Goal: Use online tool/utility: Use online tool/utility

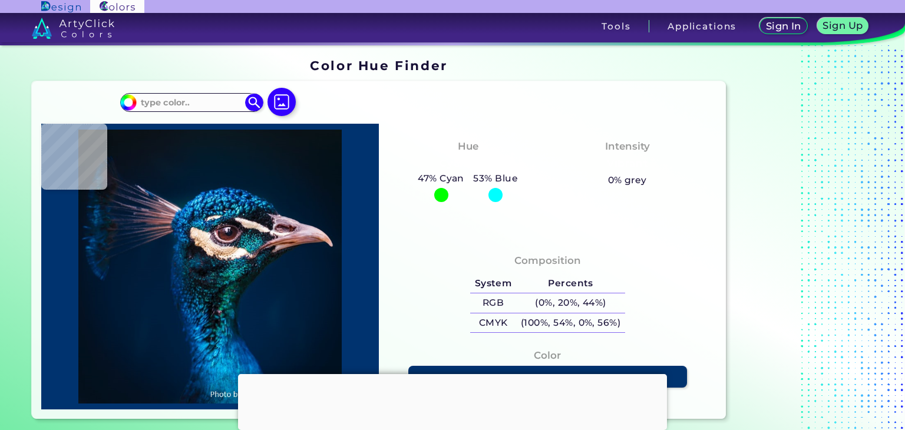
type input "#000000"
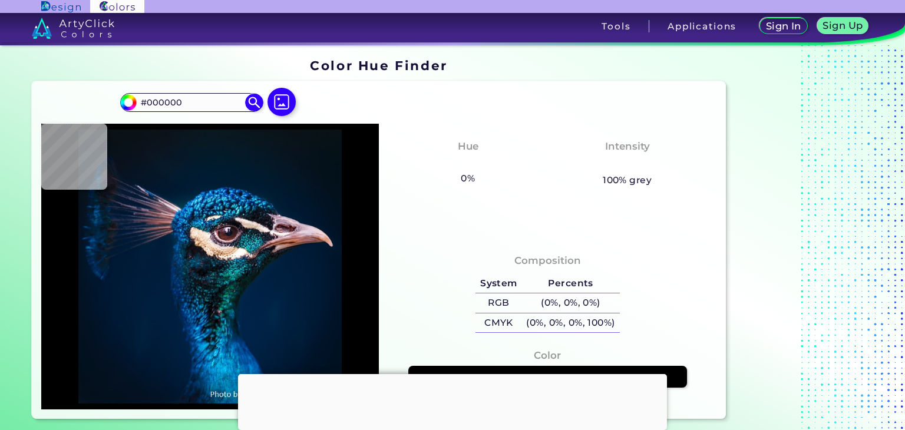
drag, startPoint x: 181, startPoint y: 105, endPoint x: 112, endPoint y: 100, distance: 68.5
click at [112, 100] on div "#000000 #000000 Acadia ◉ Acid Green ◉ Aero Blue ◉ Alabaster ◉ Albescent White ◉…" at bounding box center [379, 249] width 694 height 337
paste input "3242"
type input "#032420"
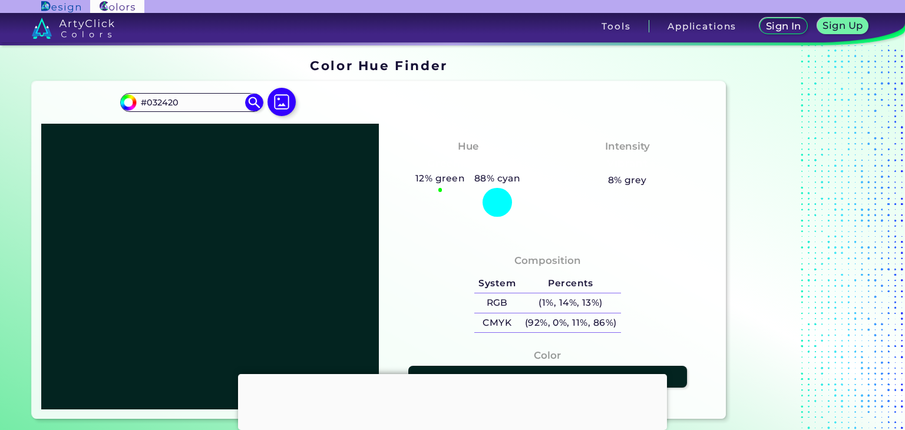
scroll to position [9, 0]
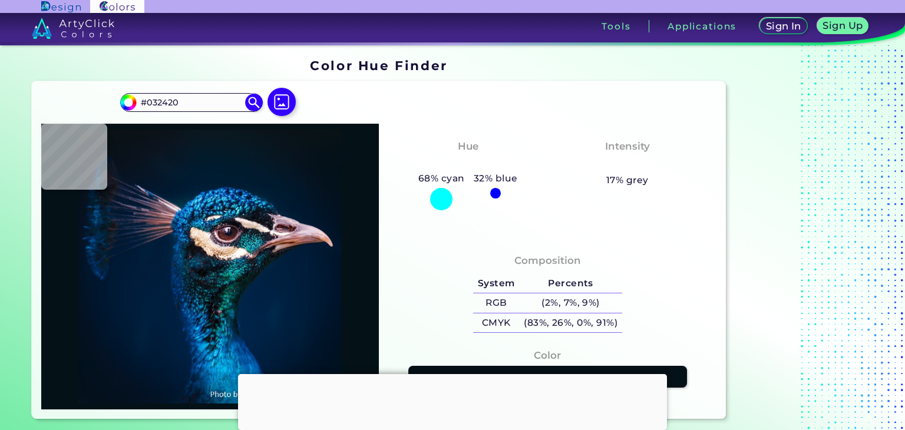
type input "#032420"
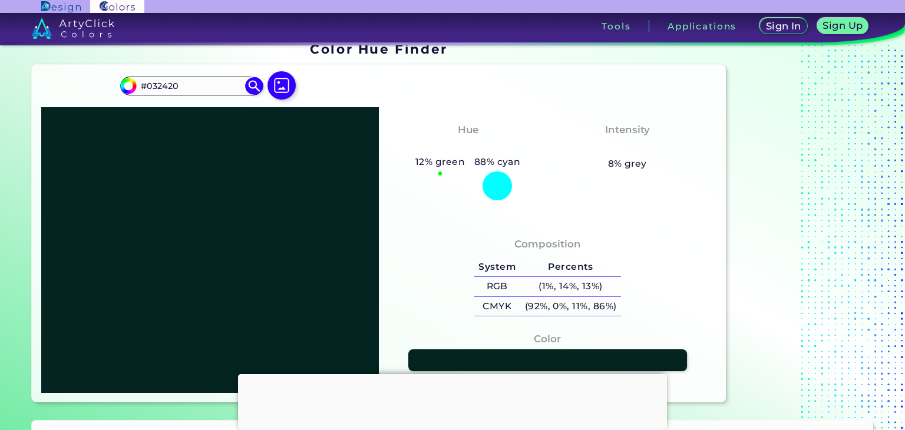
scroll to position [19, 0]
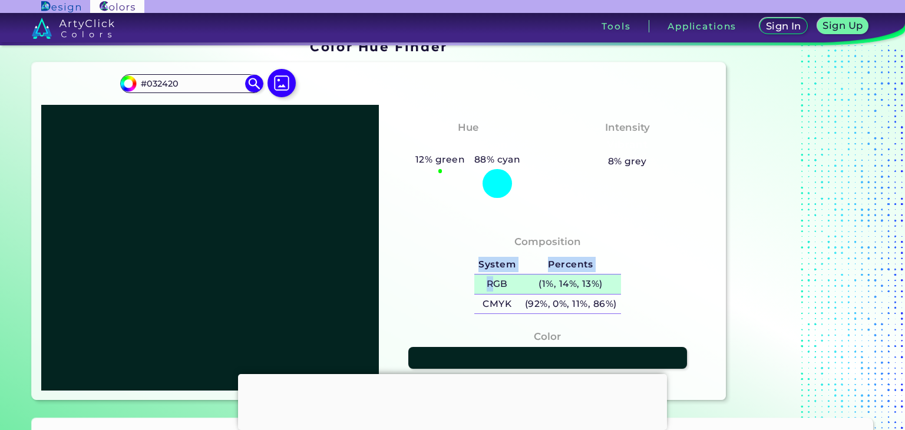
drag, startPoint x: 624, startPoint y: 281, endPoint x: 492, endPoint y: 283, distance: 131.9
click at [492, 283] on div "System Percents RGB (1%, 14%, 13%) CMYK (92%, 0%, 11%, 86%)" at bounding box center [547, 284] width 157 height 69
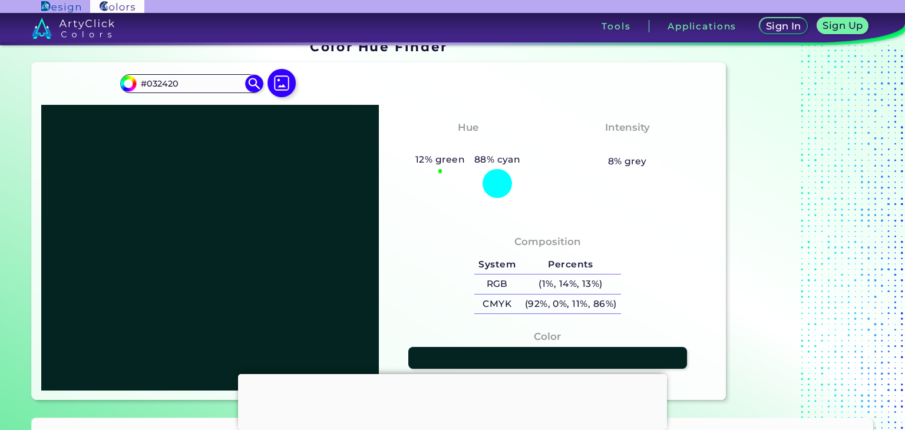
click at [414, 297] on div "Composition System Percents RGB (1%, 14%, 13%) CMYK (92%, 0%, 11%, 86%)" at bounding box center [547, 275] width 319 height 95
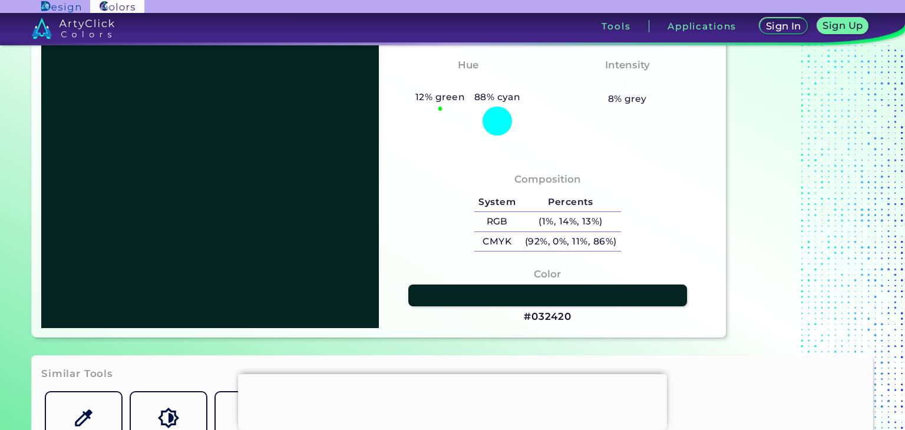
scroll to position [0, 0]
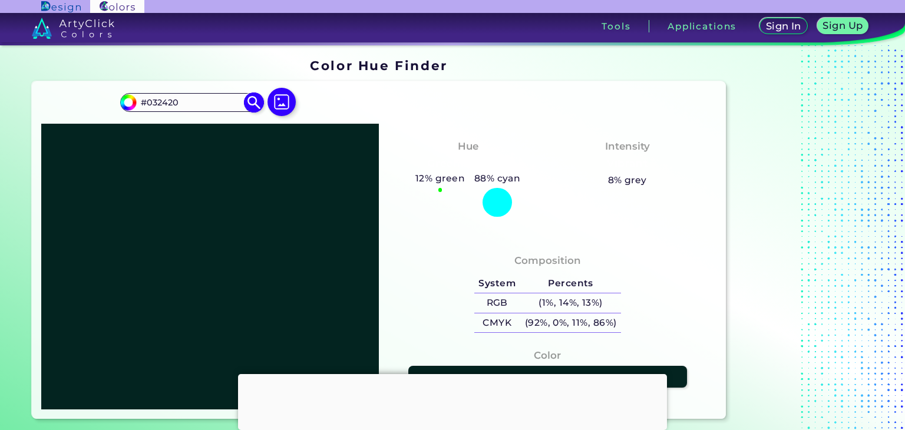
drag, startPoint x: 196, startPoint y: 102, endPoint x: 137, endPoint y: 104, distance: 58.9
click at [137, 104] on input "#032420" at bounding box center [192, 103] width 110 height 16
paste input "61c2f"
type input "#061c2f"
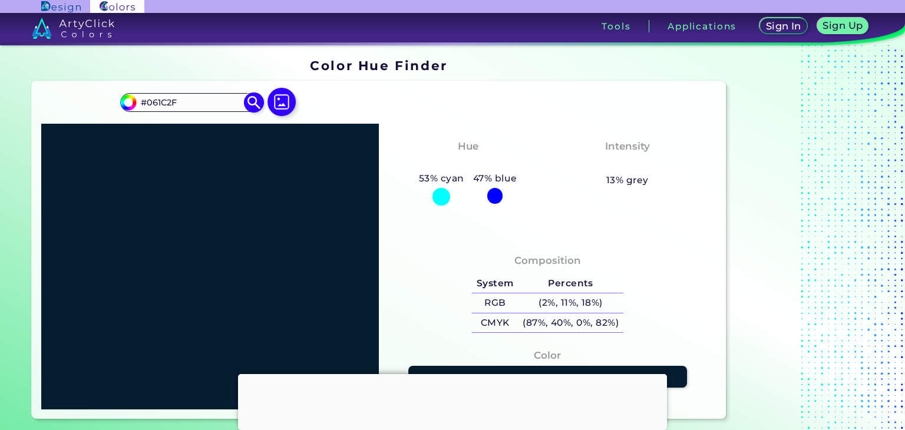
drag, startPoint x: 188, startPoint y: 108, endPoint x: 131, endPoint y: 93, distance: 58.6
click at [131, 93] on div "#061c2f #061C2F Acadia ◉ Acid Green ◉ Aero Blue ◉ Alabaster ◉ Albescent White ◉…" at bounding box center [191, 102] width 143 height 19
paste input "d1b489"
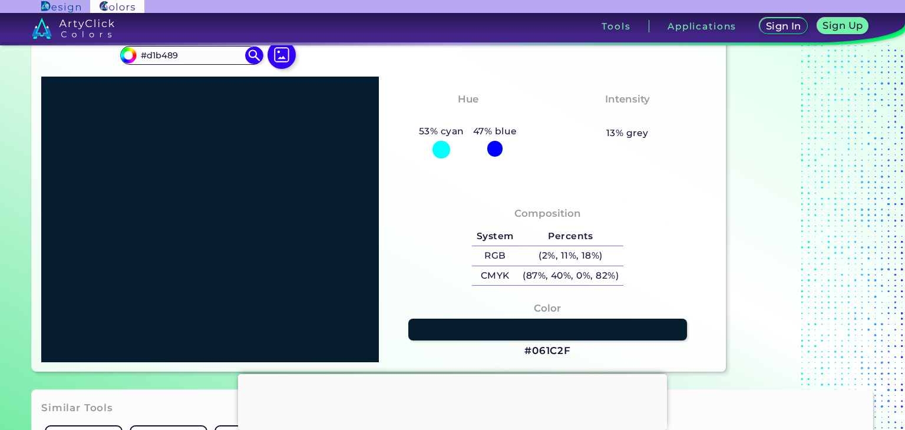
scroll to position [49, 0]
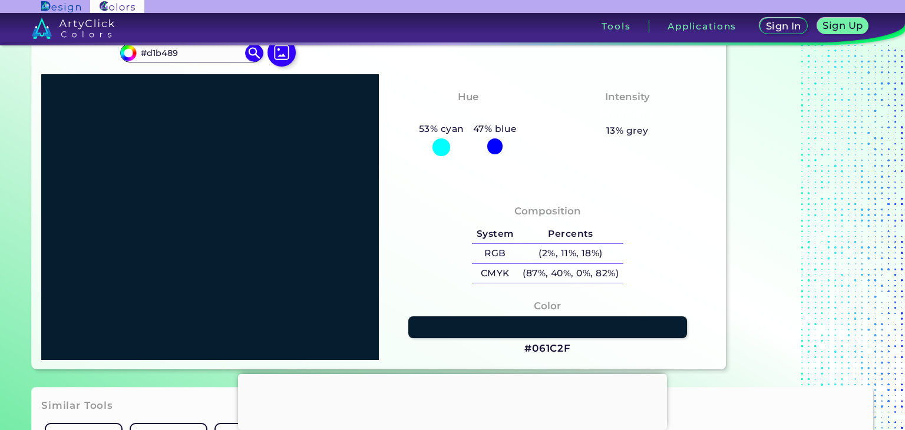
type input "#d1b489"
type input "#D1B489"
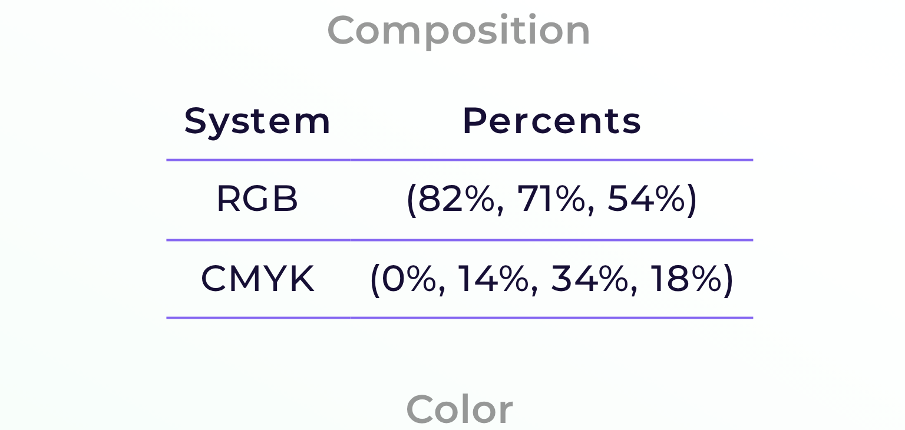
scroll to position [27, 0]
